Goal: Information Seeking & Learning: Learn about a topic

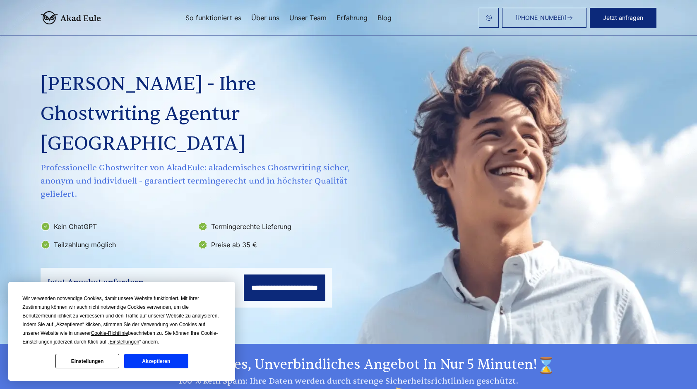
click at [307, 22] on div "+49 441 93168044 Jetzt anfragen So funktioniert es Über uns Unser Team Erfahrun…" at bounding box center [378, 18] width 555 height 20
click at [309, 19] on link "Unser Team" at bounding box center [307, 17] width 37 height 7
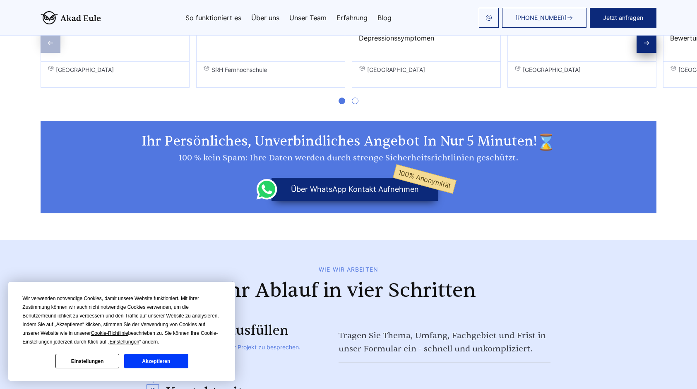
scroll to position [745, 0]
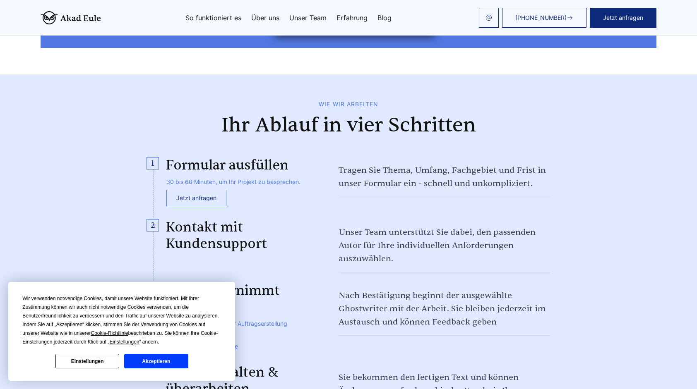
click at [155, 358] on button "Akzeptieren" at bounding box center [156, 361] width 64 height 14
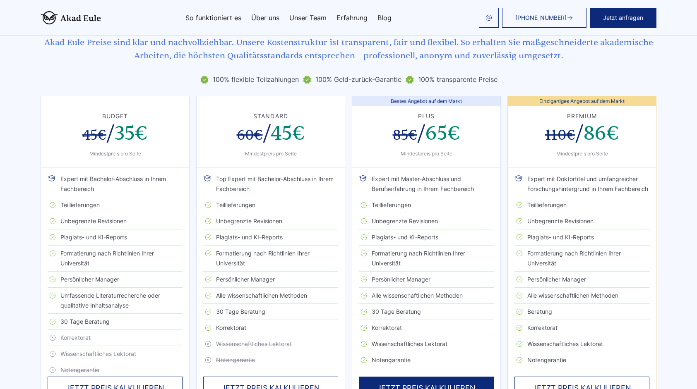
scroll to position [1407, 0]
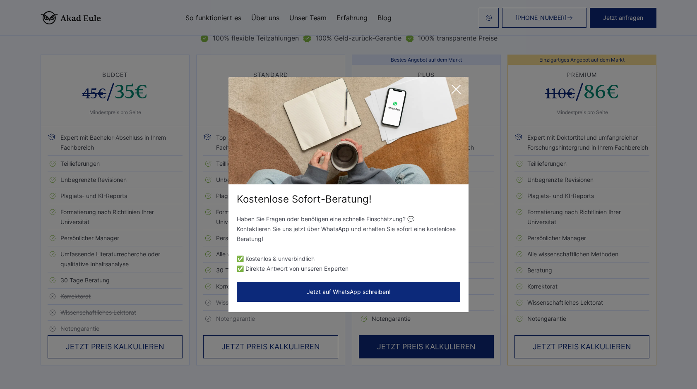
click at [460, 89] on icon at bounding box center [456, 89] width 17 height 17
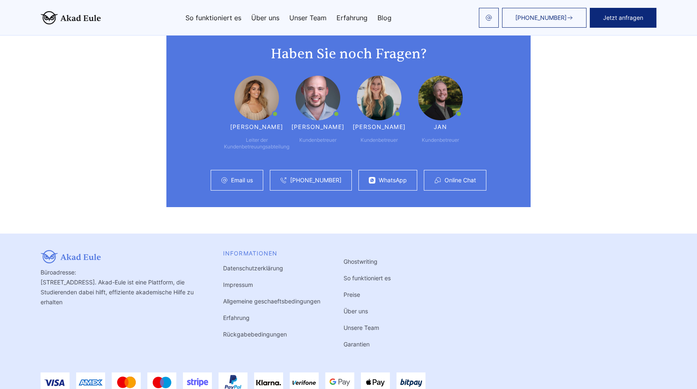
scroll to position [4866, 0]
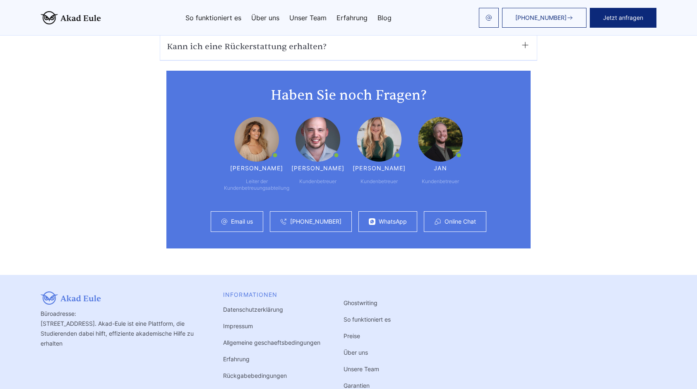
click at [366, 366] on link "Unsere Team" at bounding box center [362, 369] width 36 height 7
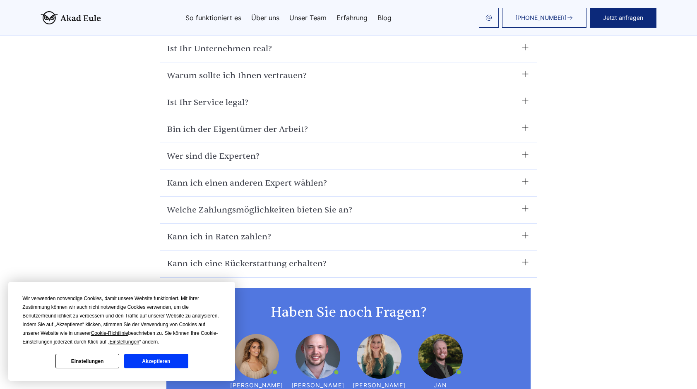
scroll to position [4506, 0]
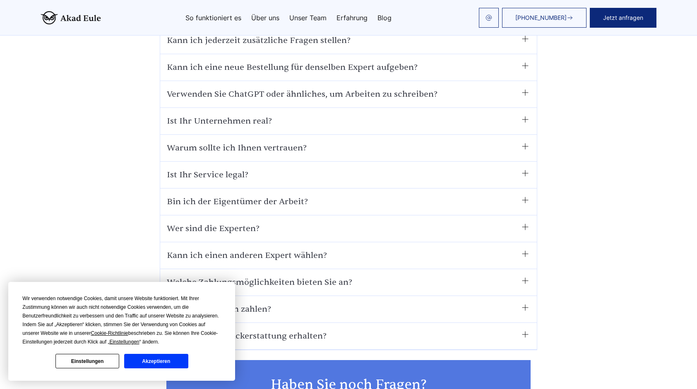
click at [163, 364] on button "Akzeptieren" at bounding box center [156, 361] width 64 height 14
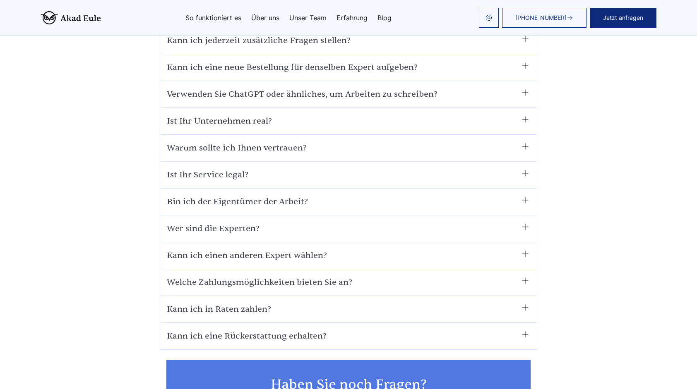
click at [261, 303] on summary "Kann ich in Raten zahlen?" at bounding box center [348, 309] width 363 height 13
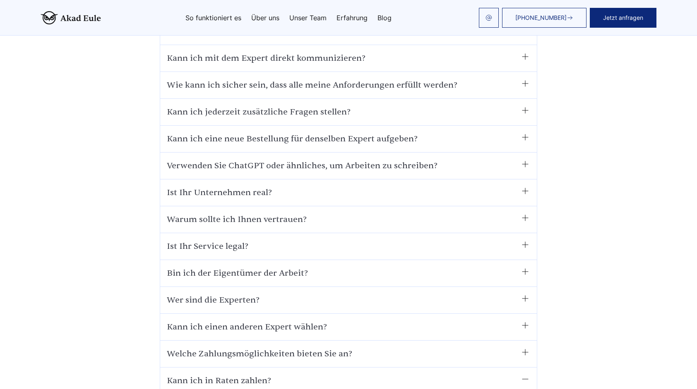
scroll to position [4423, 0]
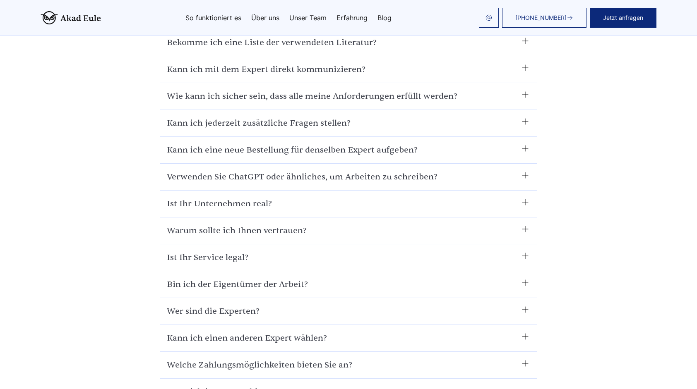
click at [465, 305] on summary "Wer sind die Experten?" at bounding box center [348, 311] width 363 height 13
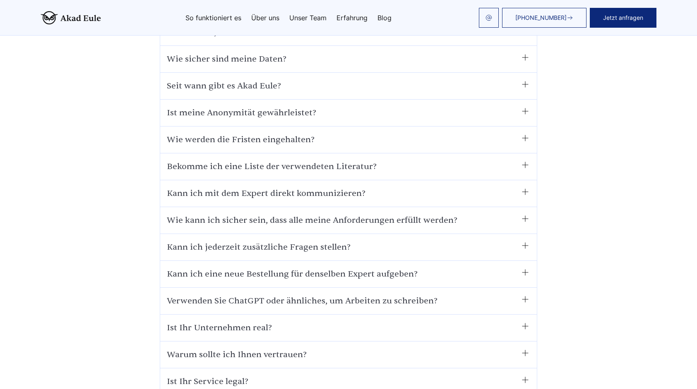
scroll to position [4134, 0]
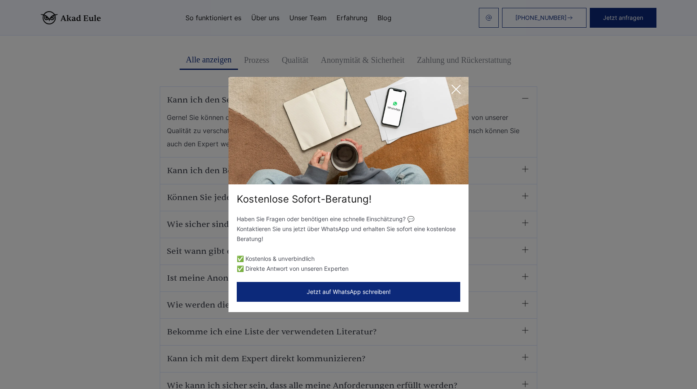
click at [458, 89] on icon at bounding box center [456, 89] width 17 height 17
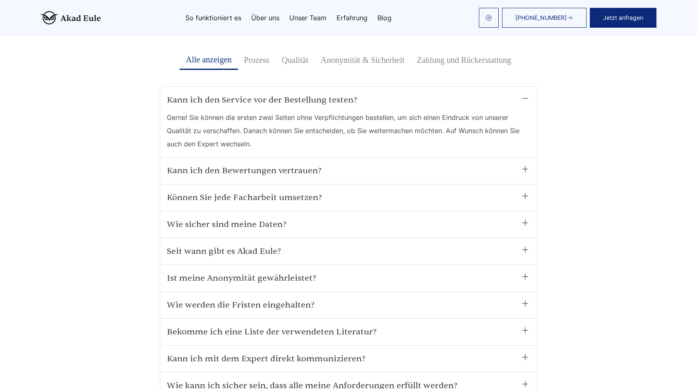
click at [324, 272] on summary "Ist meine Anonymität gewährleistet?" at bounding box center [348, 278] width 363 height 13
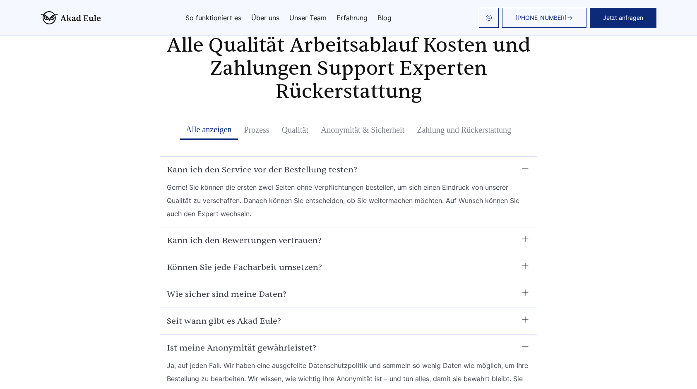
scroll to position [4051, 0]
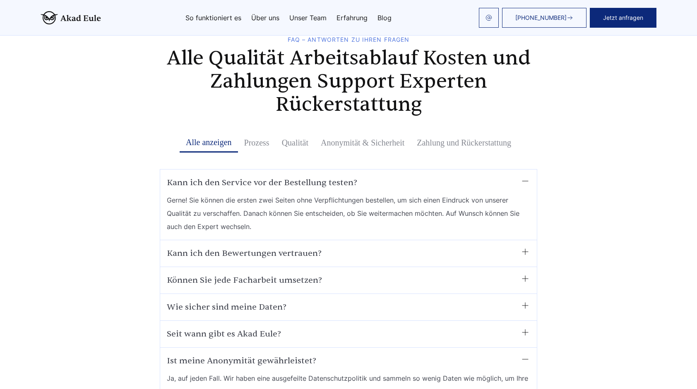
click at [515, 274] on summary "Können Sie jede Facharbeit umsetzen?" at bounding box center [348, 280] width 363 height 13
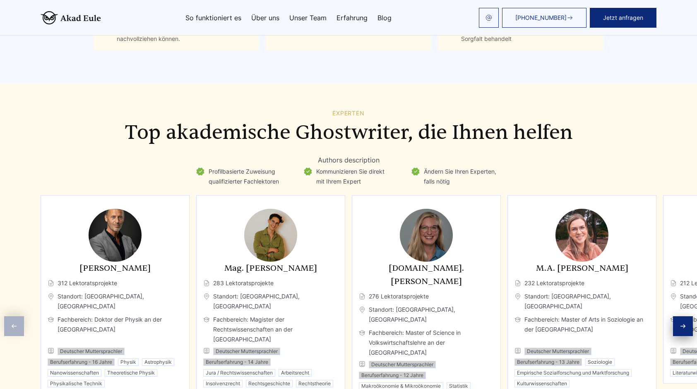
scroll to position [2106, 0]
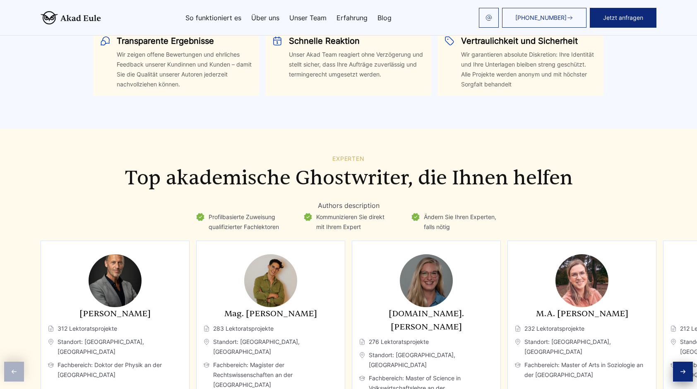
click at [353, 17] on link "Erfahrung" at bounding box center [351, 17] width 31 height 7
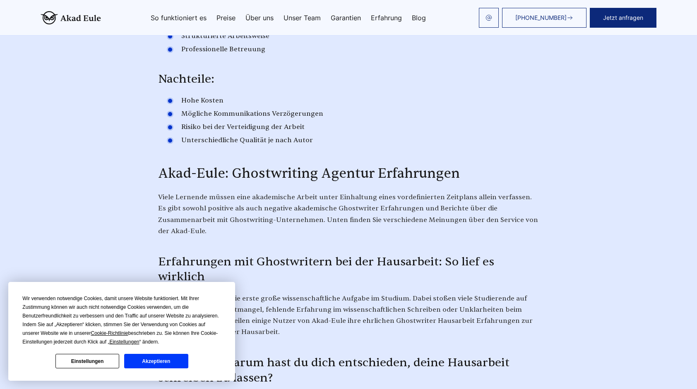
scroll to position [2028, 0]
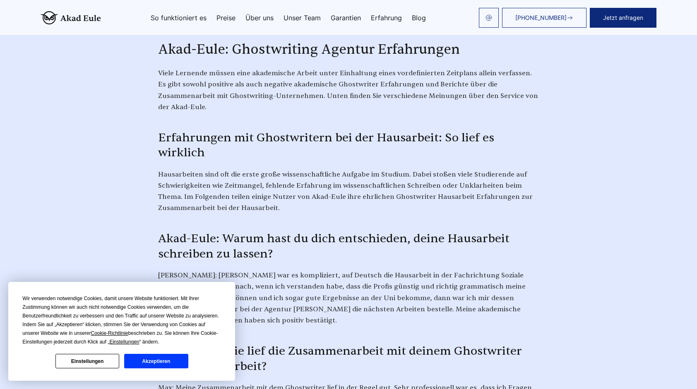
click at [158, 362] on button "Akzeptieren" at bounding box center [156, 361] width 64 height 14
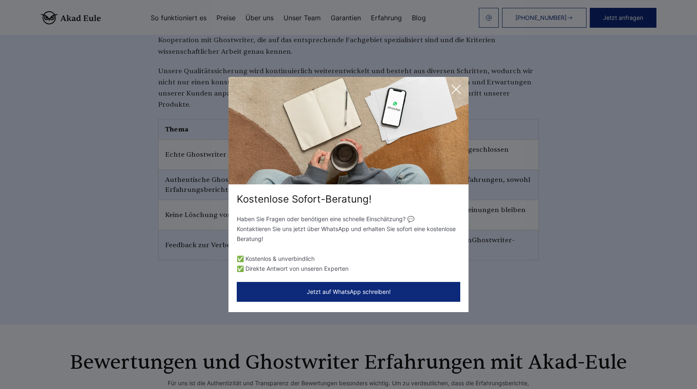
scroll to position [3642, 0]
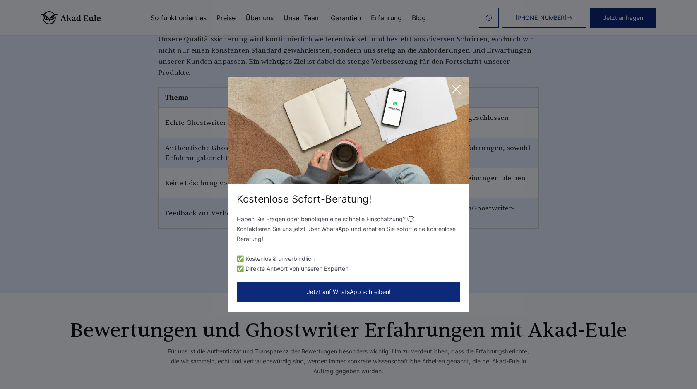
click at [459, 88] on icon at bounding box center [456, 89] width 17 height 17
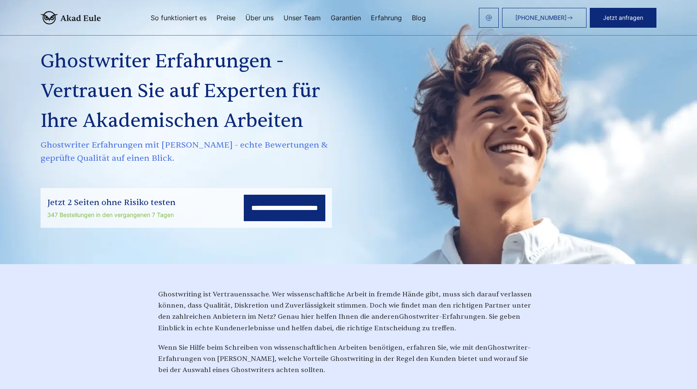
scroll to position [0, 0]
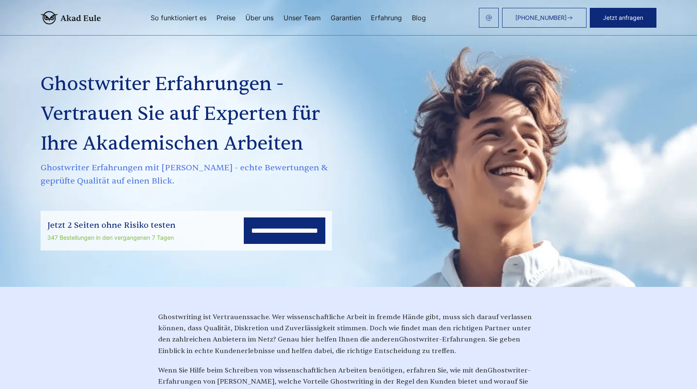
click at [219, 18] on link "Preise" at bounding box center [225, 17] width 19 height 7
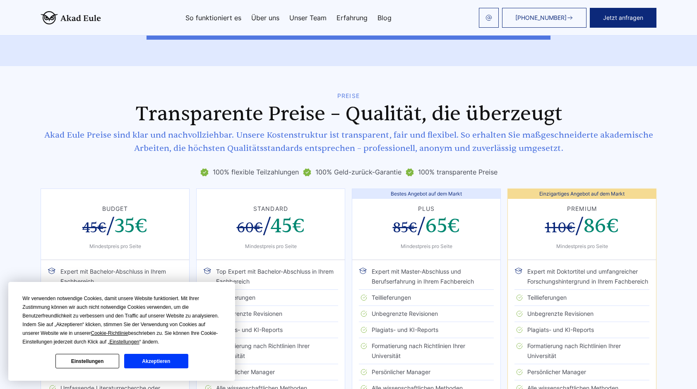
click at [173, 353] on div "Wir verwenden notwendige Cookies, damit unsere Website funktioniert. Mit Ihrer …" at bounding box center [121, 332] width 199 height 74
click at [171, 357] on button "Akzeptieren" at bounding box center [156, 361] width 64 height 14
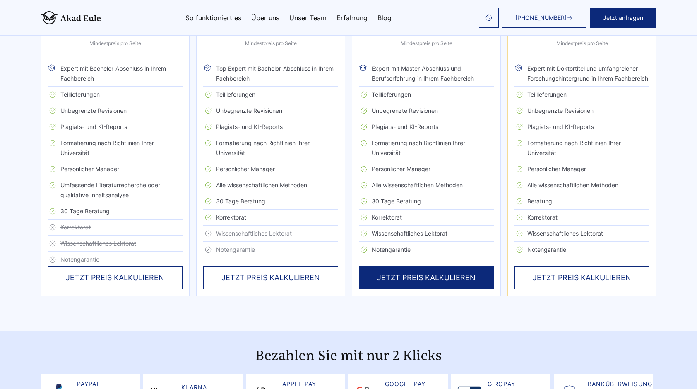
scroll to position [1480, 0]
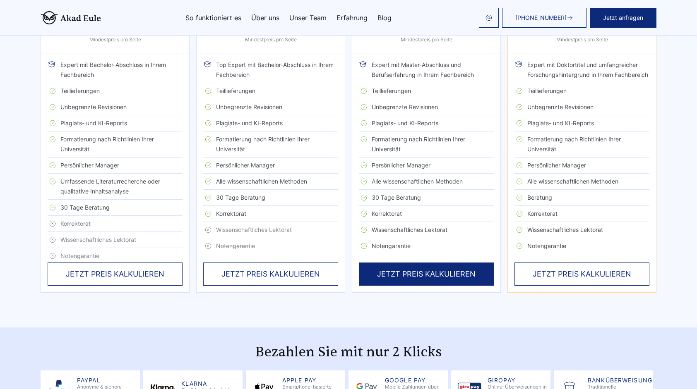
click at [420, 263] on div "JETZT PREIS KALKULIEREN" at bounding box center [426, 274] width 135 height 23
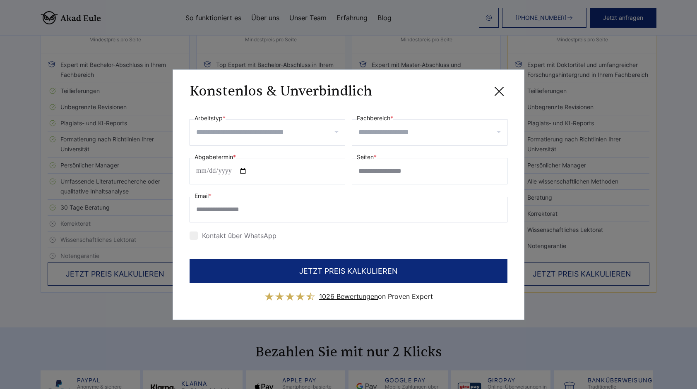
click at [300, 133] on input "Arbeitstyp *" at bounding box center [270, 132] width 149 height 13
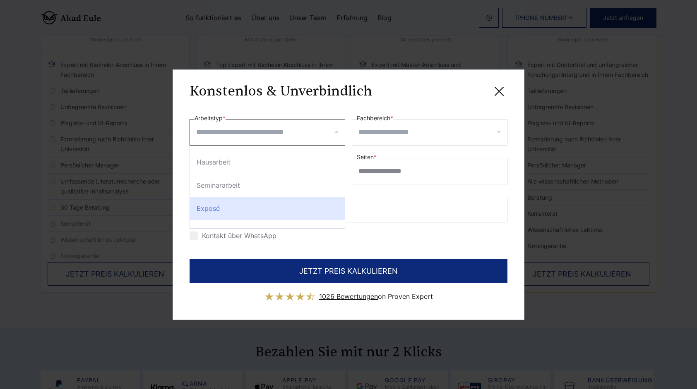
scroll to position [0, 0]
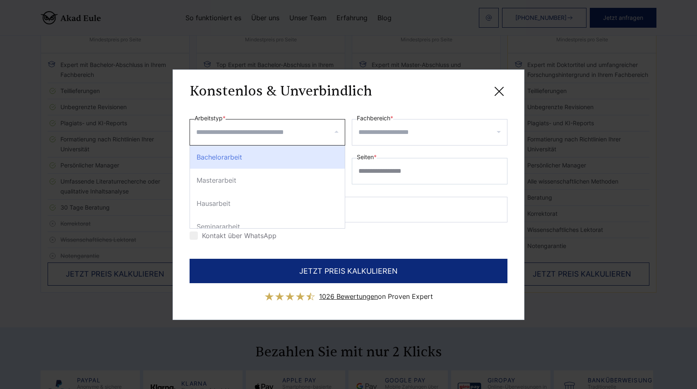
click at [502, 92] on icon at bounding box center [499, 91] width 17 height 17
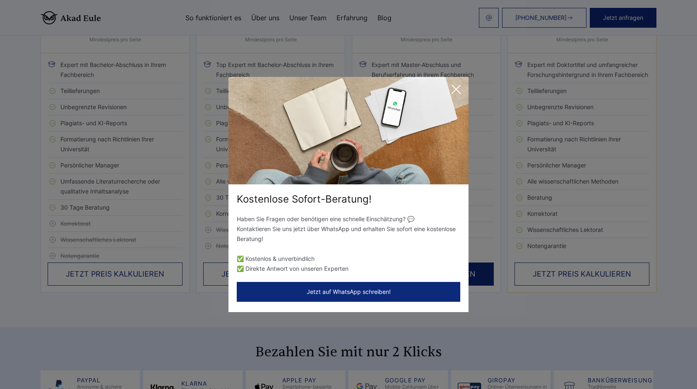
click at [454, 91] on icon at bounding box center [456, 89] width 17 height 17
